Goal: Check status: Check status

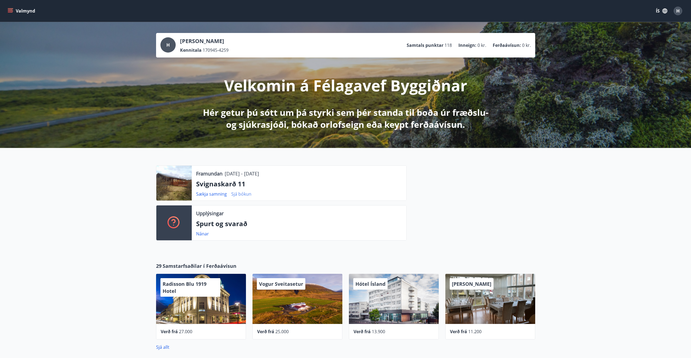
click at [242, 194] on link "Sjá bókun" at bounding box center [241, 194] width 20 height 6
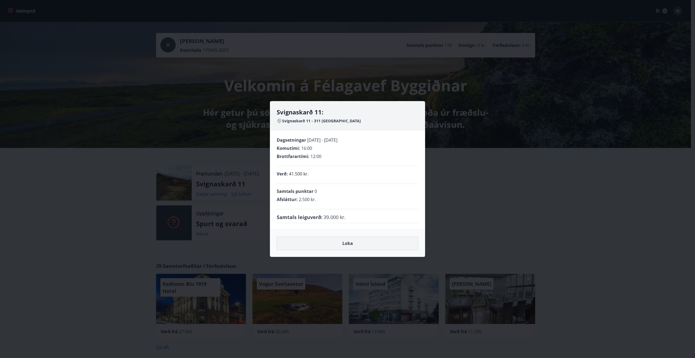
click at [343, 243] on button "Loka" at bounding box center [348, 243] width 142 height 14
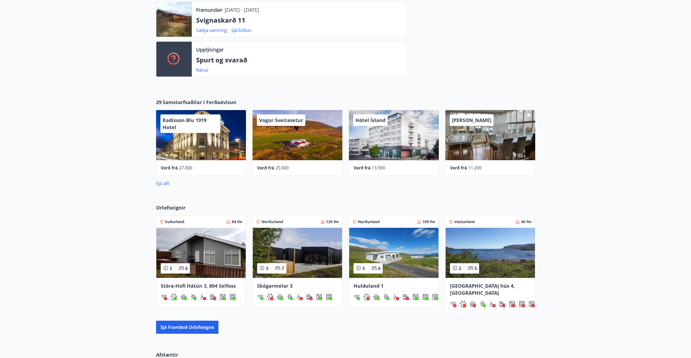
scroll to position [56, 0]
